Goal: Navigation & Orientation: Go to known website

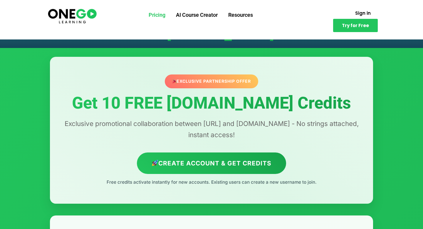
click at [161, 16] on link "Pricing" at bounding box center [156, 14] width 27 height 15
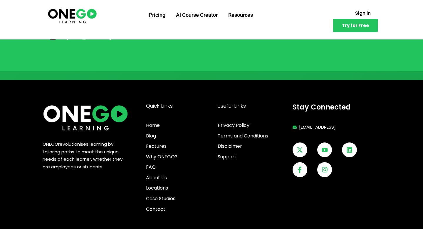
scroll to position [1624, 0]
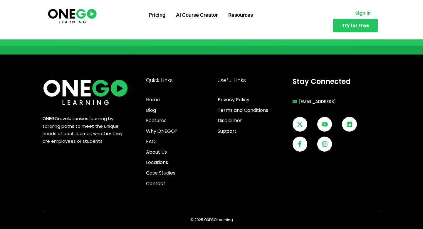
click at [348, 18] on link "Sign in" at bounding box center [363, 12] width 30 height 11
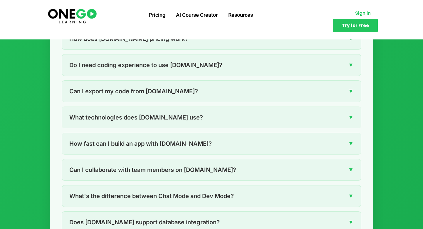
scroll to position [790, 0]
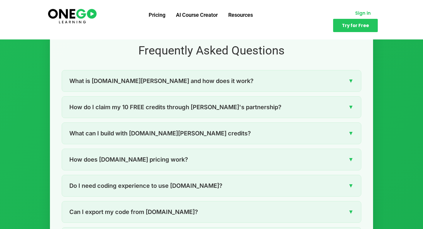
click at [355, 15] on span "Sign in" at bounding box center [363, 13] width 16 height 4
